Goal: Check status

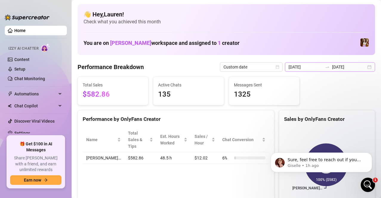
click at [368, 68] on div "2025-09-12 2025-09-16" at bounding box center [330, 67] width 90 height 10
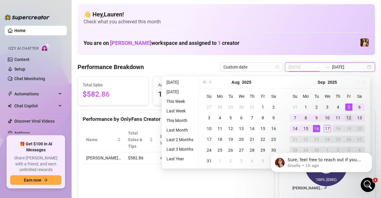
type input "[DATE]"
click at [348, 116] on div "12" at bounding box center [348, 117] width 7 height 7
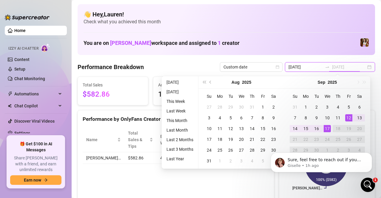
type input "[DATE]"
click at [326, 128] on div "17" at bounding box center [327, 128] width 7 height 7
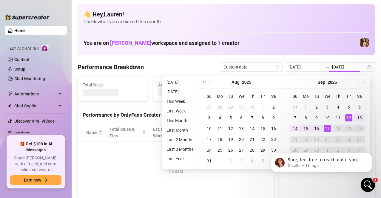
type input "[DATE]"
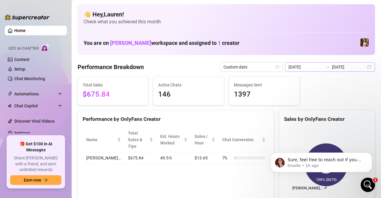
click at [365, 69] on div "2025-09-12 2025-09-17" at bounding box center [330, 67] width 90 height 10
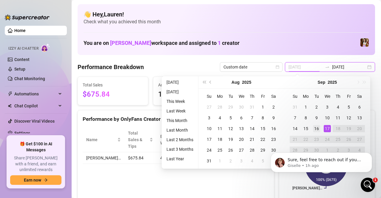
type input "2025-09-16"
click at [318, 128] on div "16" at bounding box center [316, 128] width 7 height 7
click at [324, 128] on div "17" at bounding box center [327, 128] width 7 height 7
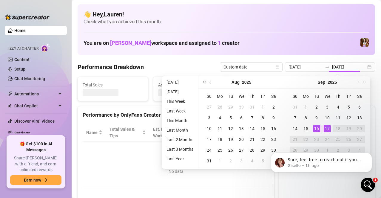
type input "2025-09-16"
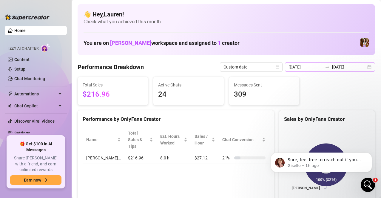
click at [365, 68] on div "2025-09-16 2025-09-17" at bounding box center [330, 67] width 90 height 10
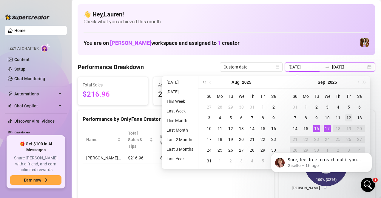
type input "[DATE]"
click at [348, 118] on div "12" at bounding box center [348, 117] width 7 height 7
type input "[DATE]"
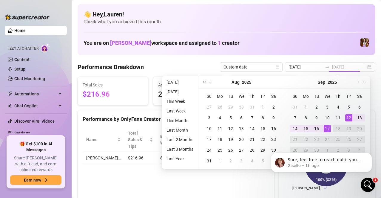
click at [326, 130] on div "17" at bounding box center [327, 128] width 7 height 7
type input "[DATE]"
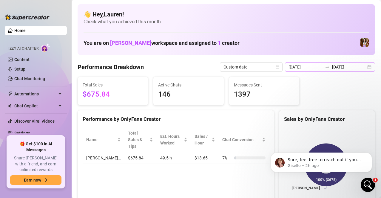
drag, startPoint x: 348, startPoint y: 73, endPoint x: 357, endPoint y: 67, distance: 10.9
click at [357, 67] on input "[DATE]" at bounding box center [349, 67] width 34 height 7
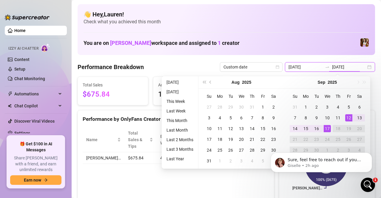
click at [366, 68] on div "2025-09-12 2025-09-17" at bounding box center [330, 67] width 90 height 10
type input "[DATE]"
click at [349, 117] on div "12" at bounding box center [348, 117] width 7 height 7
click at [330, 129] on div "17" at bounding box center [327, 128] width 7 height 7
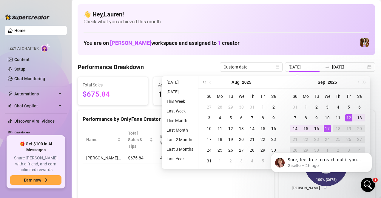
type input "[DATE]"
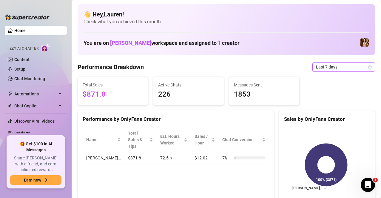
click at [367, 67] on div "Last 7 days" at bounding box center [344, 67] width 63 height 10
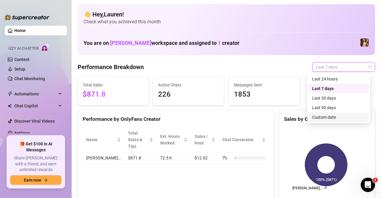
click at [325, 116] on div "Custom date" at bounding box center [338, 117] width 53 height 7
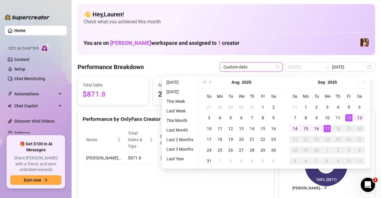
type input "[DATE]"
click at [353, 119] on td "12" at bounding box center [349, 117] width 11 height 11
click at [326, 128] on div "17" at bounding box center [327, 128] width 7 height 7
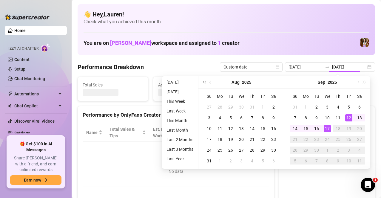
type input "[DATE]"
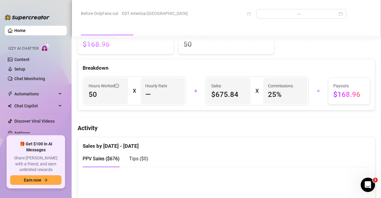
scroll to position [204, 0]
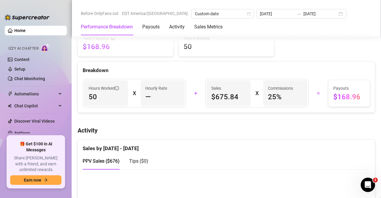
click at [326, 128] on h4 "Activity" at bounding box center [227, 130] width 298 height 8
